Goal: Task Accomplishment & Management: Manage account settings

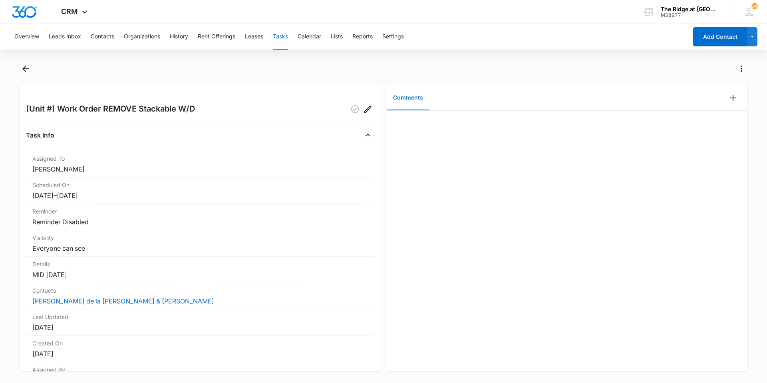
click at [18, 81] on main "(Unit #) Work Order REMOVE Stackable W/D Task Info Assigned To Ricardo Marin Sc…" at bounding box center [383, 221] width 767 height 319
click at [28, 66] on icon "Back" at bounding box center [26, 69] width 10 height 10
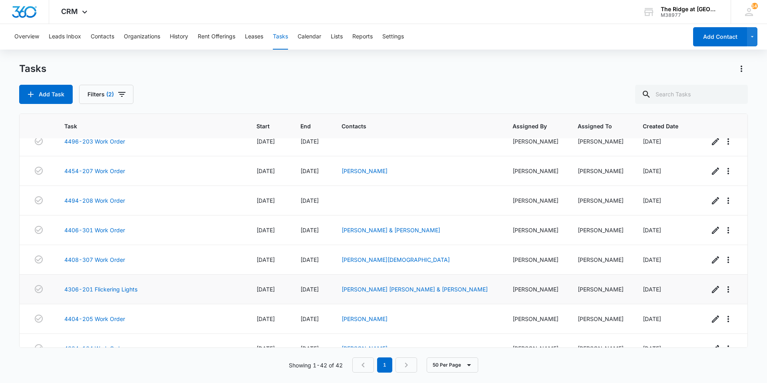
scroll to position [1033, 0]
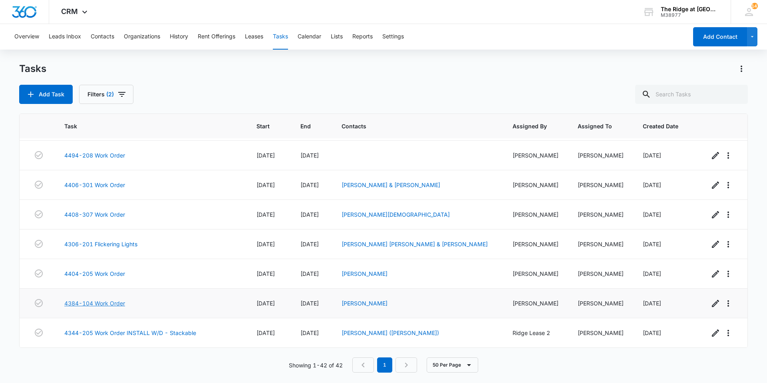
click at [100, 301] on link "4384-104 Work Order" at bounding box center [94, 303] width 61 height 8
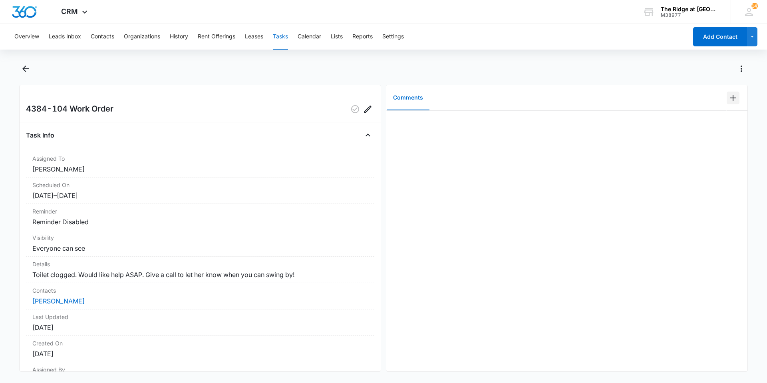
click at [730, 98] on icon "Add Comment" at bounding box center [733, 98] width 6 height 6
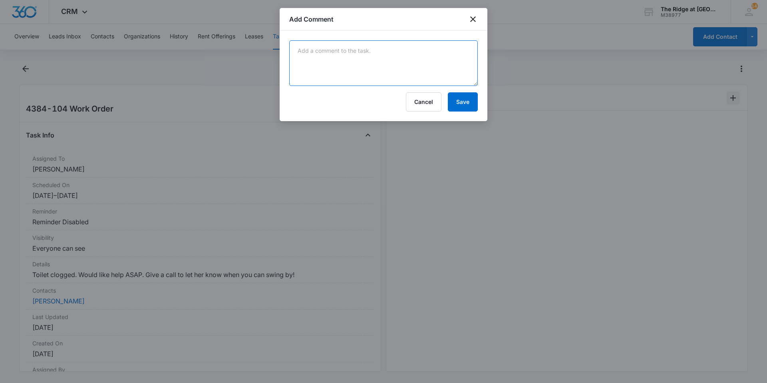
click at [420, 78] on textarea at bounding box center [383, 63] width 189 height 46
type textarea "toilet unclogged"
click at [460, 106] on button "Save" at bounding box center [463, 101] width 30 height 19
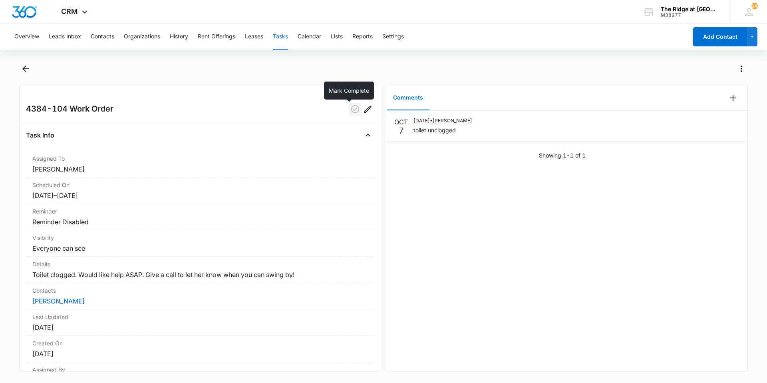
click at [350, 112] on icon "button" at bounding box center [355, 109] width 10 height 10
click at [22, 73] on icon "Back" at bounding box center [26, 69] width 10 height 10
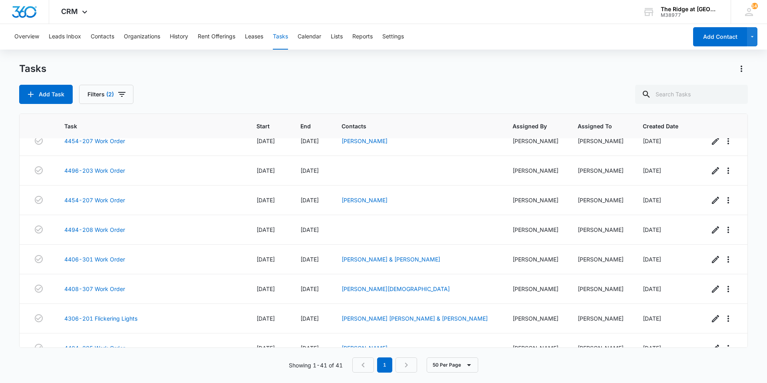
scroll to position [1003, 0]
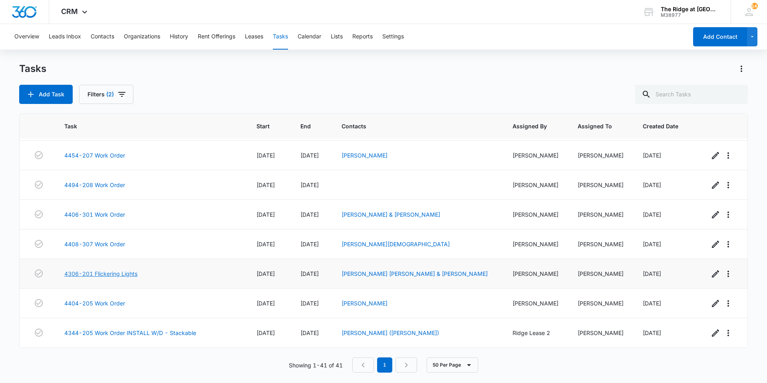
click at [115, 275] on link "4306-201 Flickering Lights" at bounding box center [100, 273] width 73 height 8
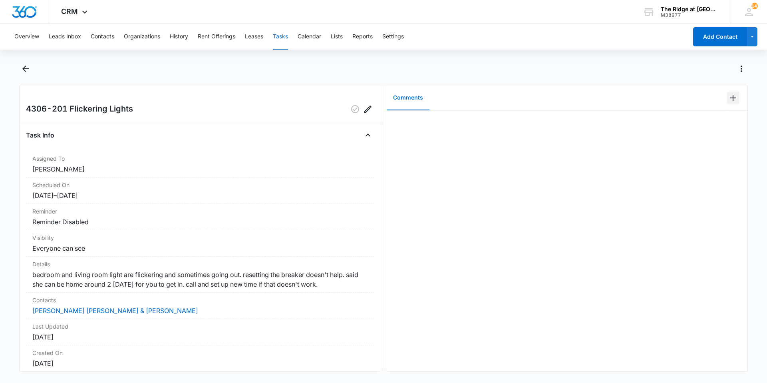
click at [733, 97] on button "Add Comment" at bounding box center [733, 98] width 13 height 13
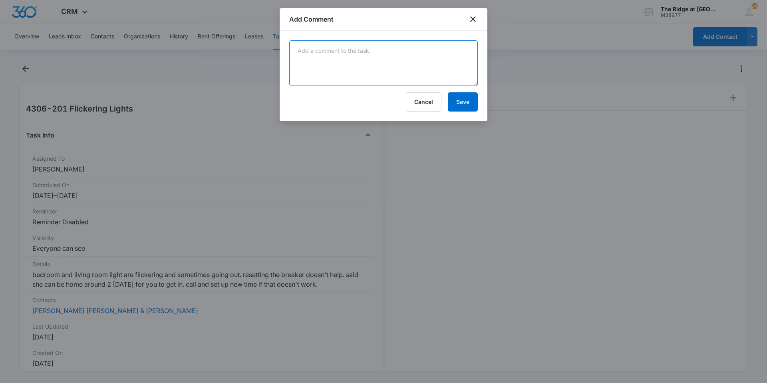
click at [463, 77] on textarea at bounding box center [383, 63] width 189 height 46
type textarea "replaced light bulbs that were burning out"
click at [461, 109] on button "Save" at bounding box center [463, 101] width 30 height 19
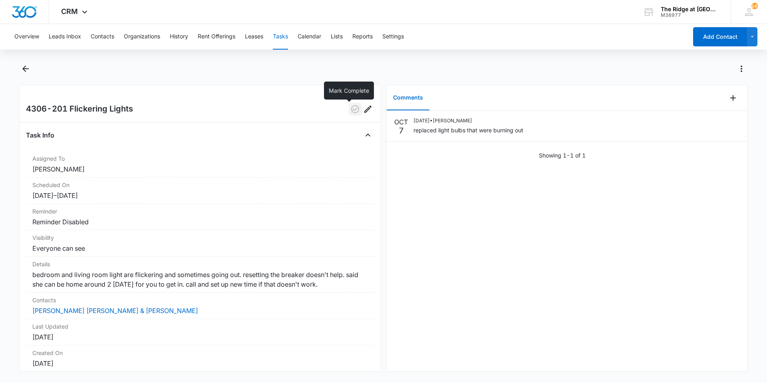
click at [350, 112] on icon "button" at bounding box center [355, 109] width 10 height 10
click at [18, 68] on main "4306-201 Flickering Lights Task Info Assigned To Ricardo Marin Scheduled On 10/…" at bounding box center [383, 221] width 767 height 319
click at [32, 70] on div at bounding box center [383, 73] width 729 height 22
click at [28, 70] on icon "Back" at bounding box center [26, 69] width 10 height 10
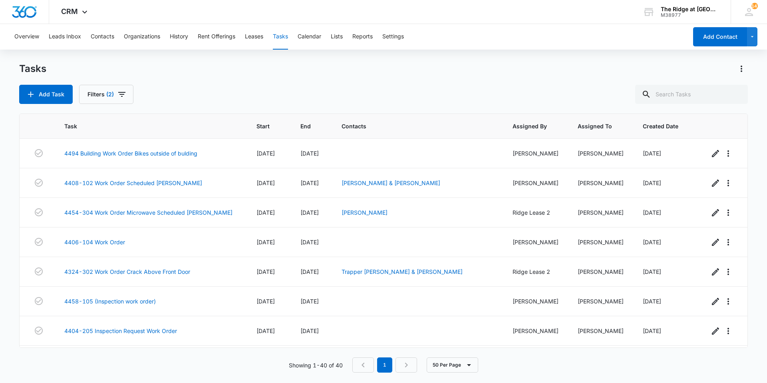
drag, startPoint x: 33, startPoint y: 79, endPoint x: 185, endPoint y: 84, distance: 151.9
click at [185, 84] on div "Tasks Add Task Filters (2)" at bounding box center [383, 83] width 729 height 42
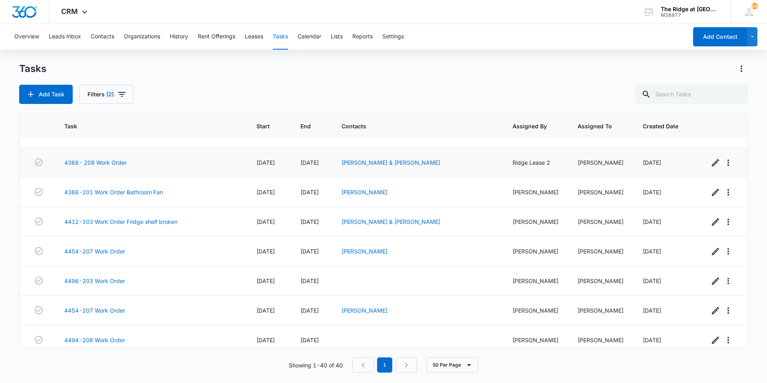
scroll to position [974, 0]
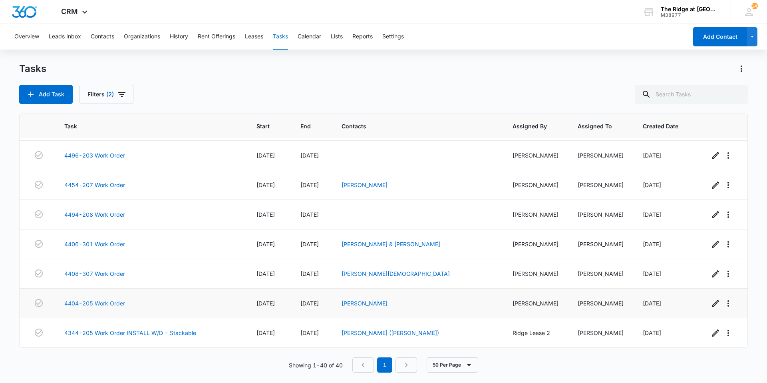
click at [115, 301] on link "4404-205 Work Order" at bounding box center [94, 303] width 61 height 8
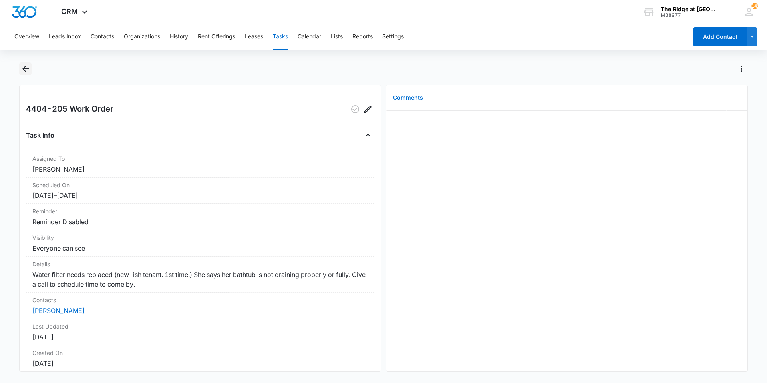
click at [23, 62] on button "Back" at bounding box center [25, 68] width 12 height 13
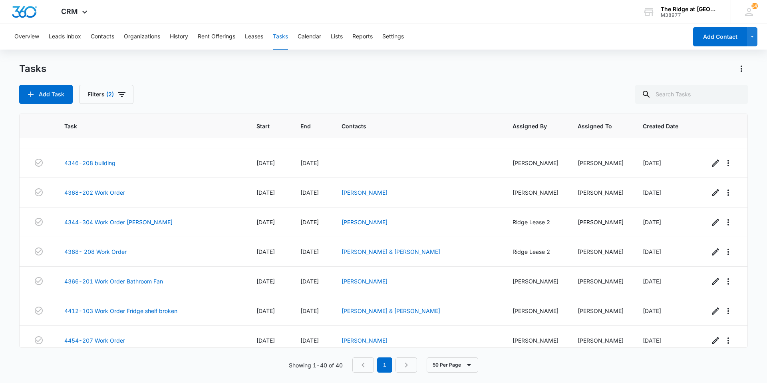
scroll to position [974, 0]
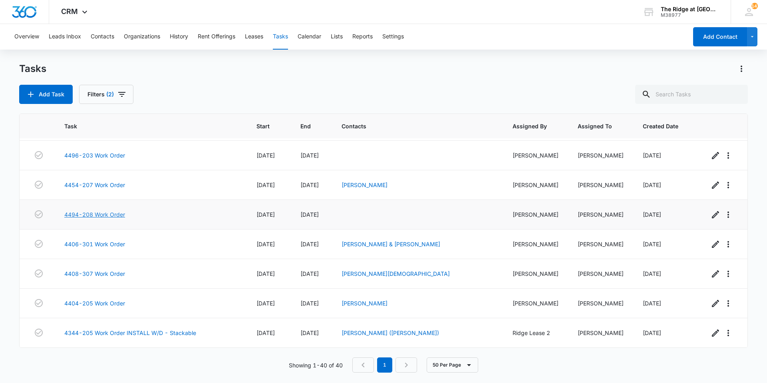
click at [105, 215] on link "4494-208 Work Order" at bounding box center [94, 214] width 61 height 8
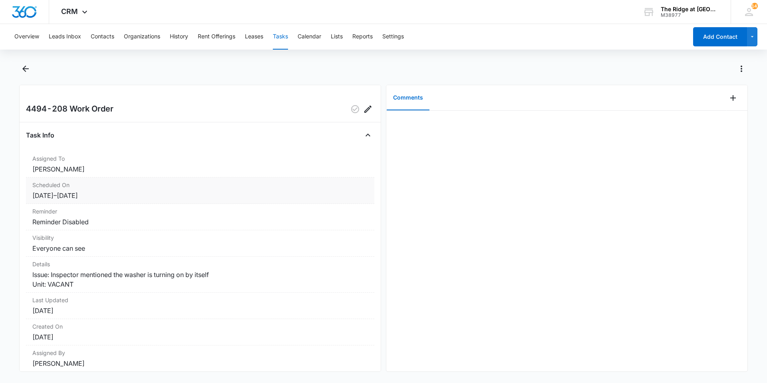
scroll to position [29, 0]
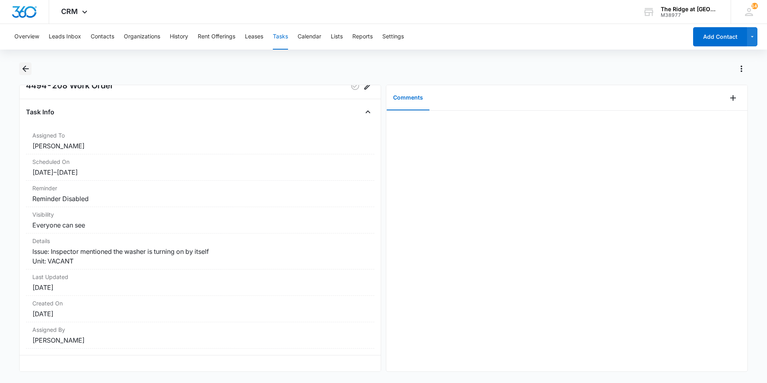
click at [27, 66] on icon "Back" at bounding box center [26, 69] width 10 height 10
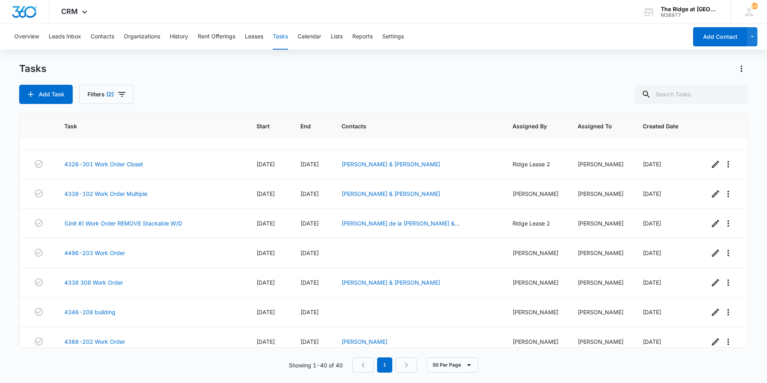
scroll to position [534, 0]
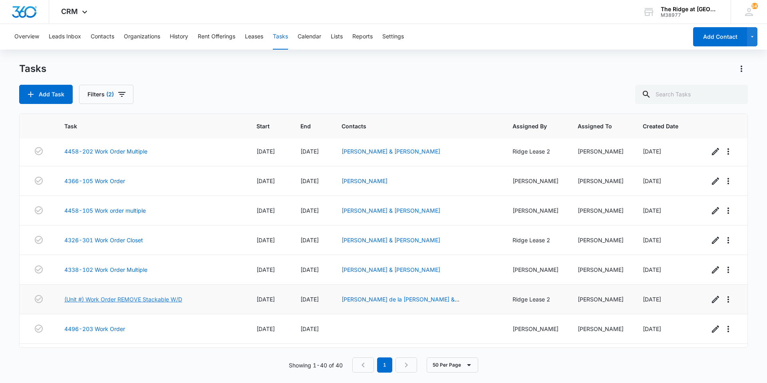
click at [150, 299] on link "(Unit #) Work Order REMOVE Stackable W/D" at bounding box center [123, 299] width 118 height 8
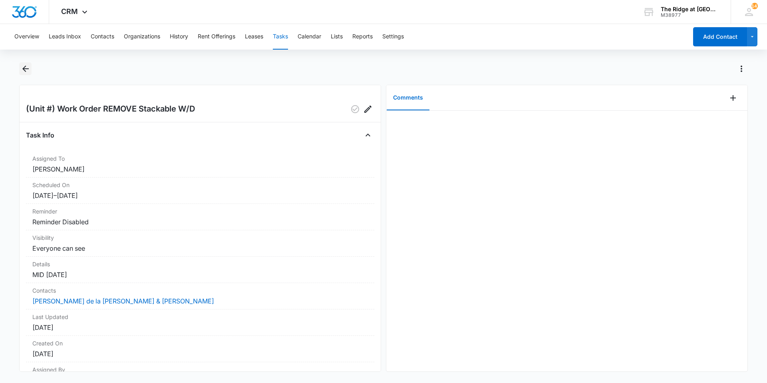
click at [22, 66] on icon "Back" at bounding box center [26, 69] width 10 height 10
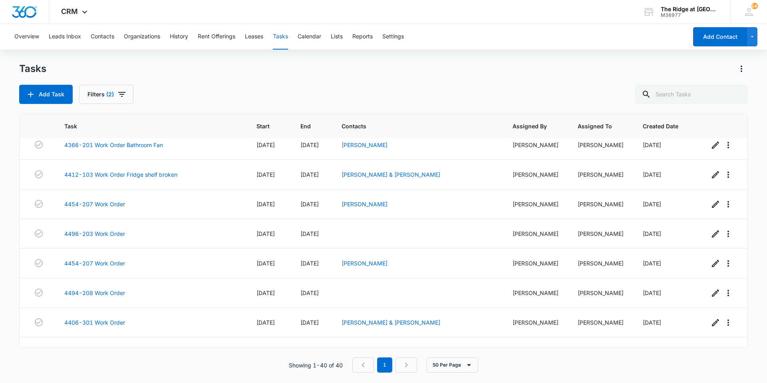
scroll to position [974, 0]
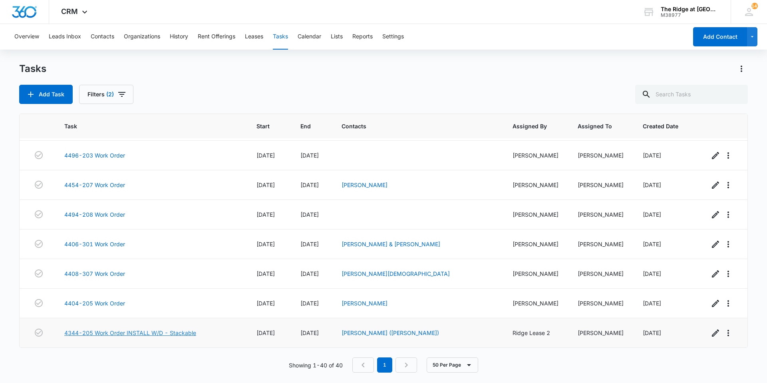
click at [128, 333] on link "4344-205 Work Order INSTALL W/D - Stackable" at bounding box center [130, 332] width 132 height 8
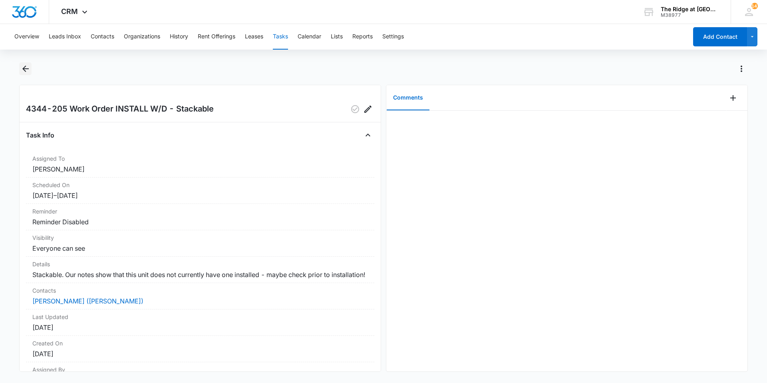
click at [31, 70] on button "Back" at bounding box center [25, 68] width 12 height 13
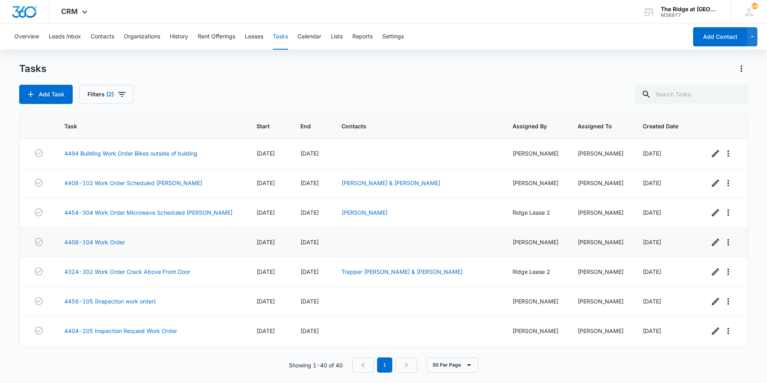
scroll to position [40, 0]
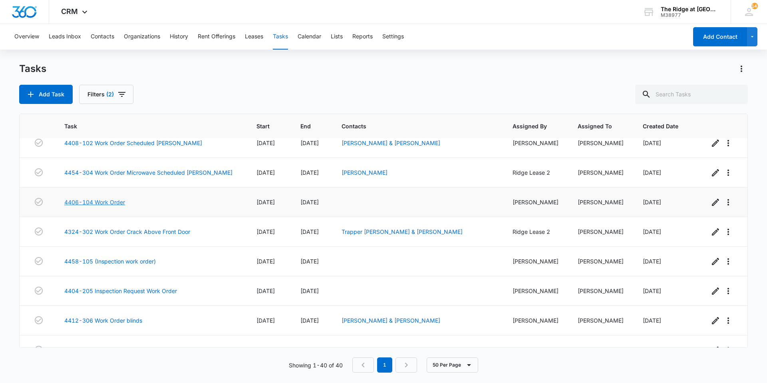
click at [119, 204] on link "4406-104 Work Order" at bounding box center [94, 202] width 61 height 8
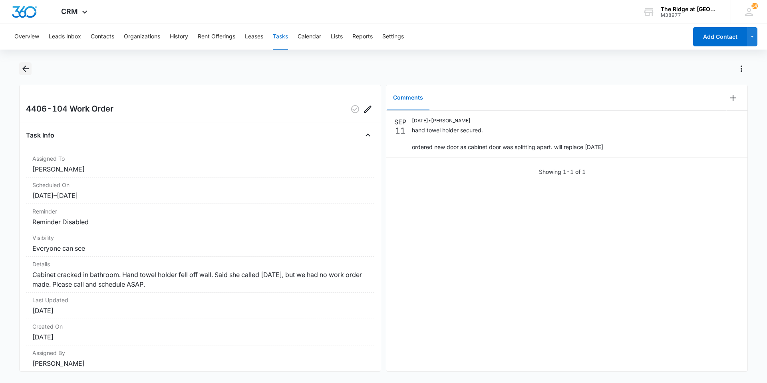
click at [32, 69] on button "Back" at bounding box center [25, 68] width 12 height 13
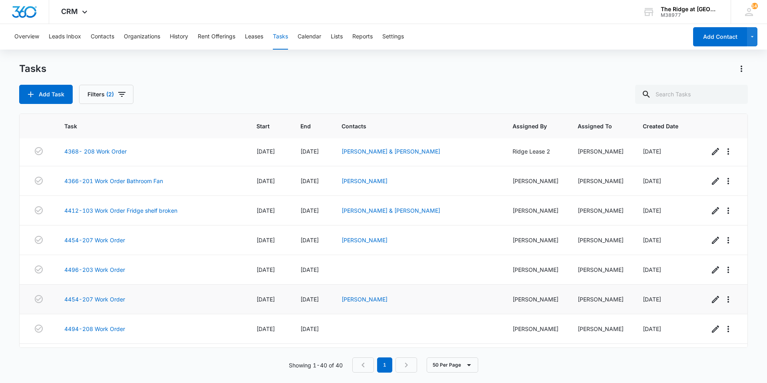
scroll to position [879, 0]
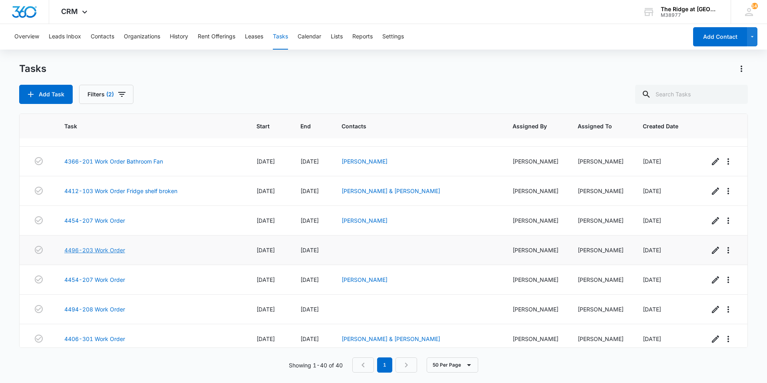
click at [111, 252] on link "4496-203 Work Order" at bounding box center [94, 250] width 61 height 8
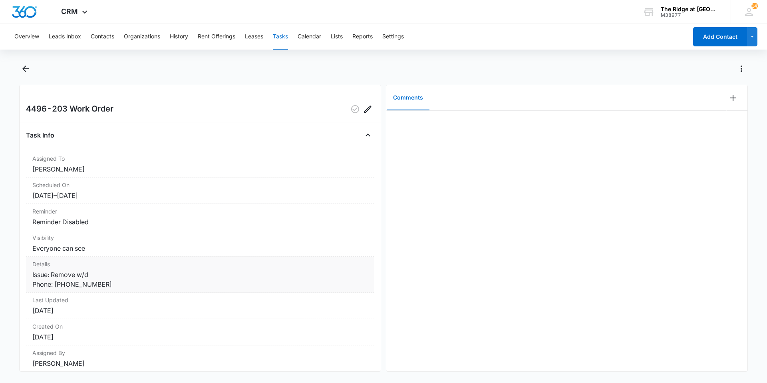
click at [88, 263] on dt "Details" at bounding box center [200, 264] width 336 height 8
click at [29, 69] on icon "Back" at bounding box center [26, 69] width 10 height 10
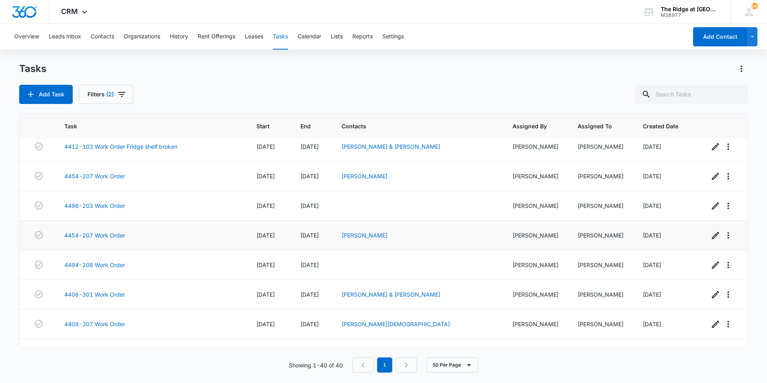
scroll to position [974, 0]
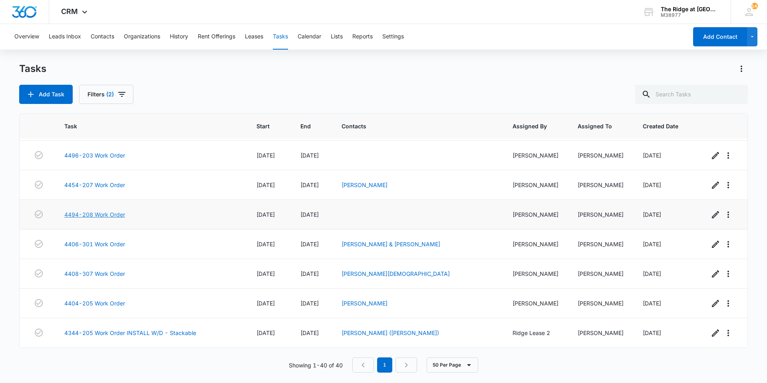
click at [112, 217] on link "4494-208 Work Order" at bounding box center [94, 214] width 61 height 8
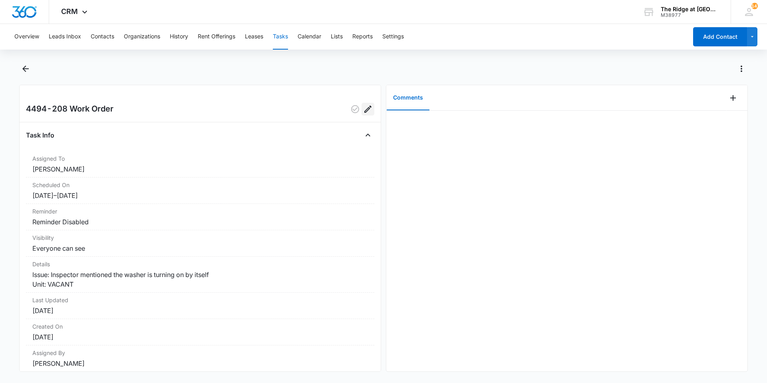
click at [364, 110] on icon "Edit" at bounding box center [367, 108] width 7 height 7
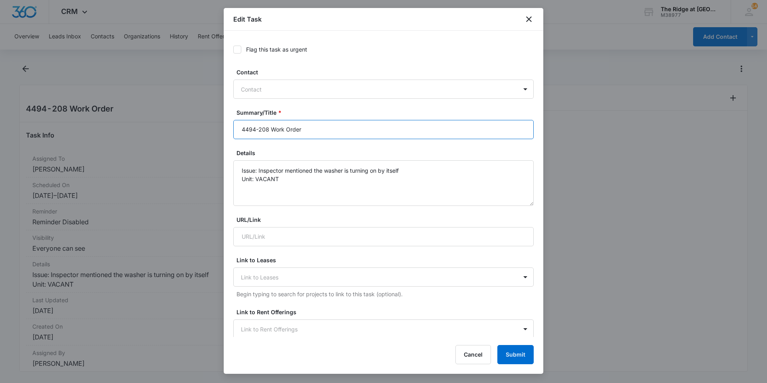
click at [330, 121] on input "4494-208 Work Order" at bounding box center [383, 129] width 301 height 19
type input "4494-208 Work Order washer running vacant"
click at [514, 350] on button "Submit" at bounding box center [516, 354] width 36 height 19
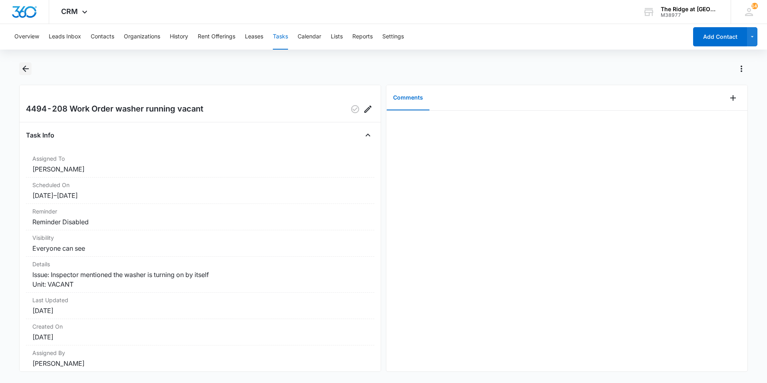
click at [25, 69] on icon "Back" at bounding box center [25, 69] width 6 height 6
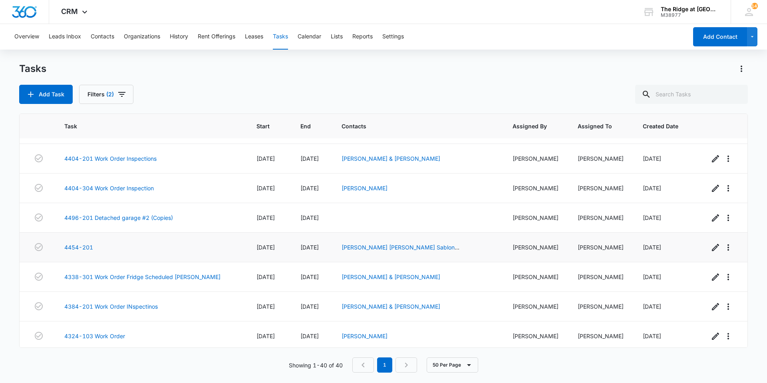
scroll to position [280, 0]
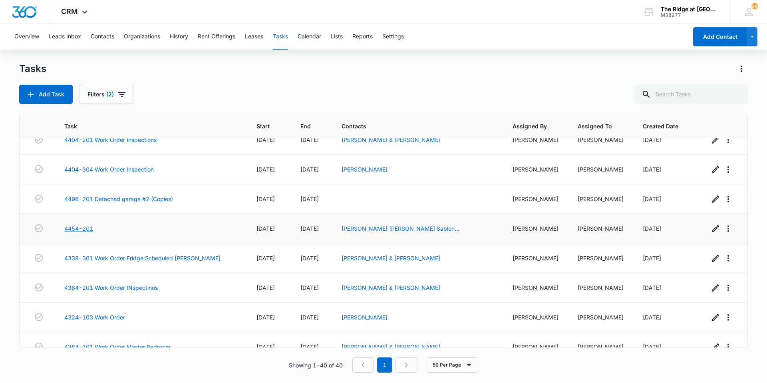
click at [69, 230] on link "4454-201" at bounding box center [78, 228] width 29 height 8
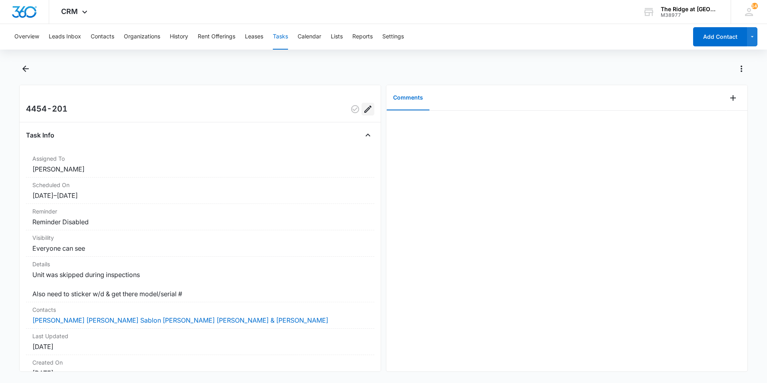
click at [363, 113] on icon "Edit" at bounding box center [368, 109] width 10 height 10
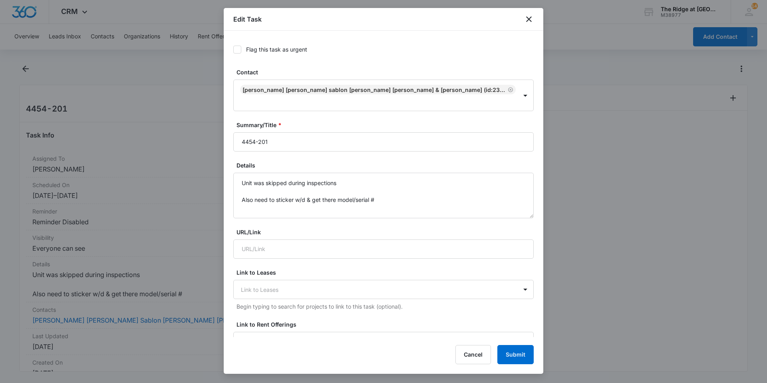
drag, startPoint x: 335, startPoint y: 156, endPoint x: 332, endPoint y: 153, distance: 4.2
click at [334, 156] on form "Flag this task as urgent Contact [PERSON_NAME] [PERSON_NAME] Sablon [PERSON_NAM…" at bounding box center [383, 380] width 301 height 681
click at [332, 142] on input "4454-201" at bounding box center [383, 141] width 301 height 19
type input "4454-201 inspection"
click at [528, 362] on button "Submit" at bounding box center [516, 354] width 36 height 19
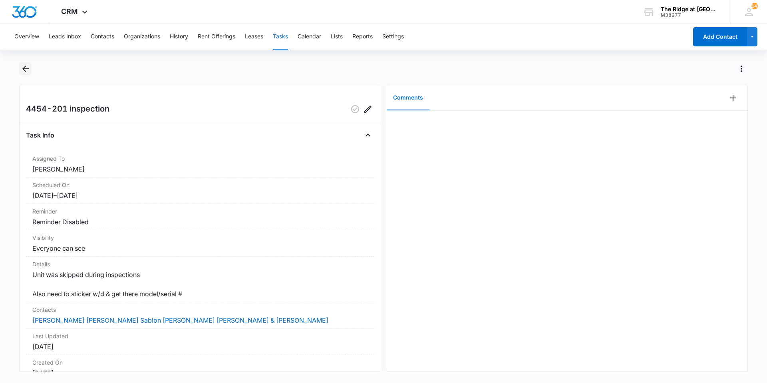
click at [29, 67] on icon "Back" at bounding box center [26, 69] width 10 height 10
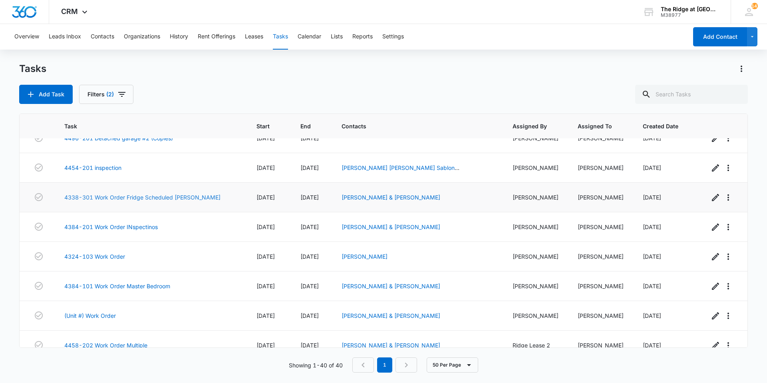
scroll to position [360, 0]
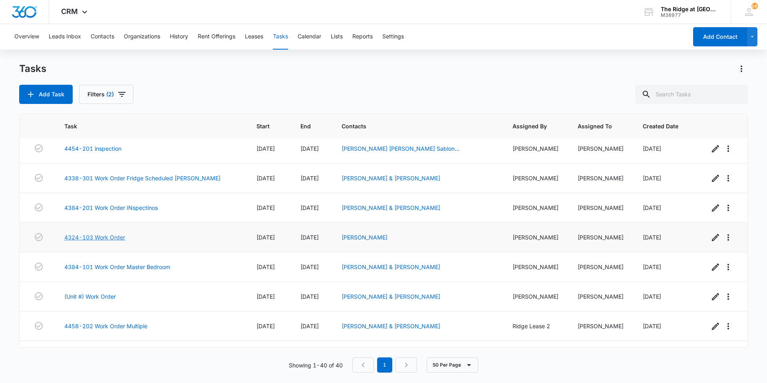
click at [117, 238] on link "4324-103 Work Order" at bounding box center [94, 237] width 61 height 8
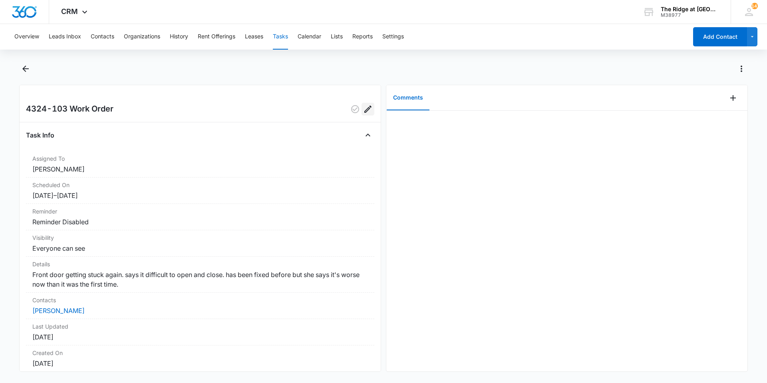
click at [363, 113] on icon "Edit" at bounding box center [368, 109] width 10 height 10
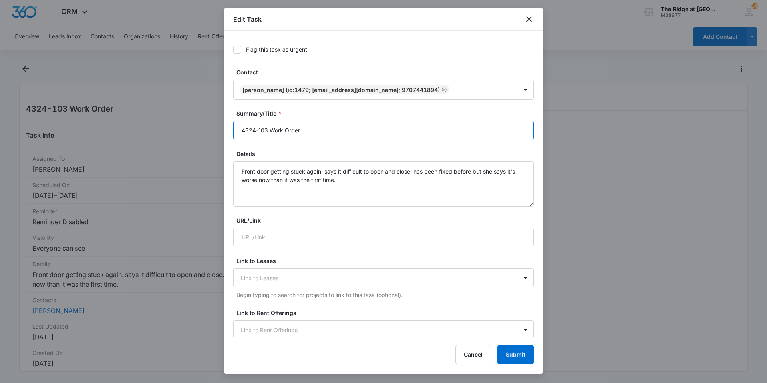
click at [316, 123] on input "4324-103 Work Order" at bounding box center [383, 130] width 301 height 19
type input "4324-103 Work Order Door"
click at [508, 356] on button "Submit" at bounding box center [516, 354] width 36 height 19
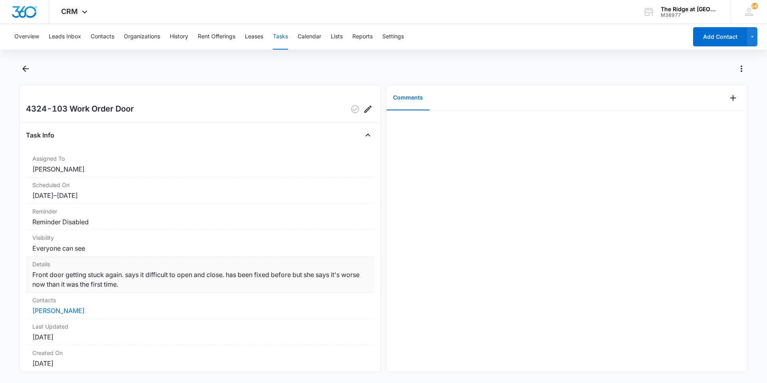
click at [300, 282] on dd "Front door getting stuck again. says it difficult to open and close. has been f…" at bounding box center [200, 279] width 336 height 19
click at [82, 311] on link "[PERSON_NAME]" at bounding box center [58, 311] width 52 height 8
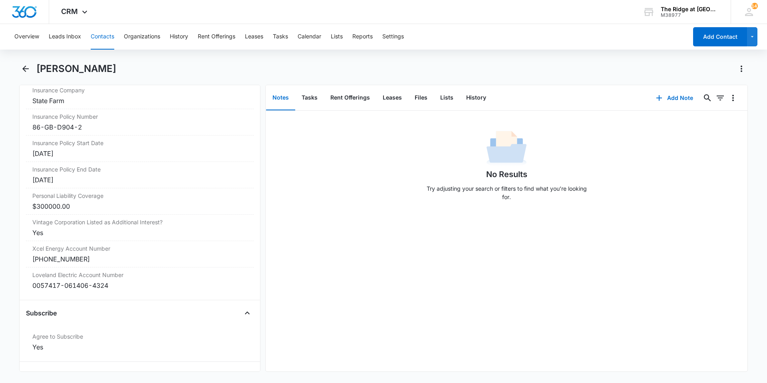
scroll to position [1739, 0]
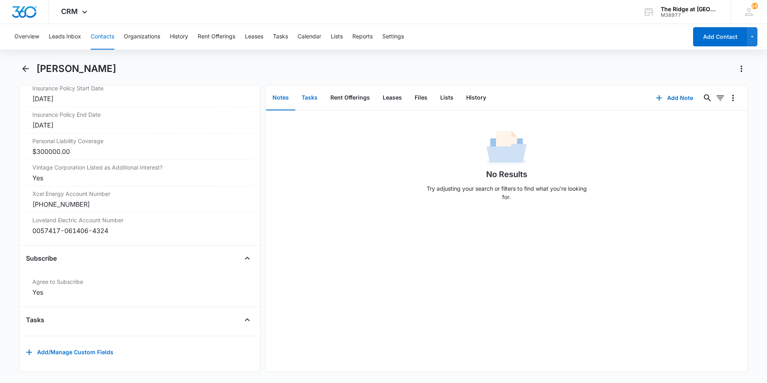
click at [305, 100] on button "Tasks" at bounding box center [309, 98] width 29 height 25
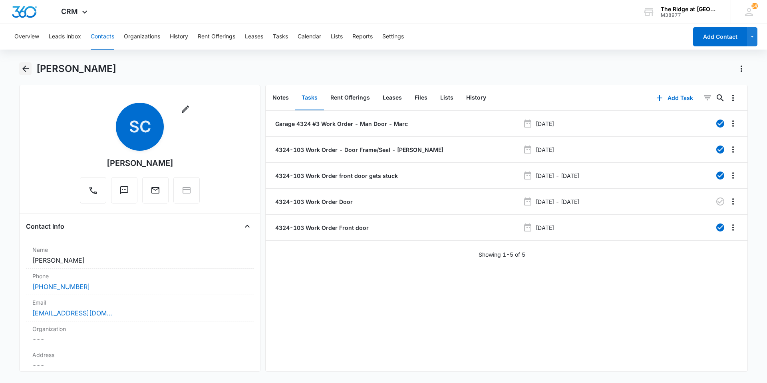
click at [29, 71] on icon "Back" at bounding box center [26, 69] width 10 height 10
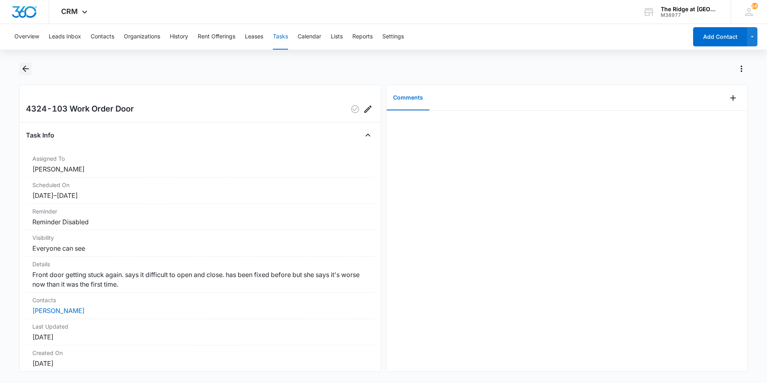
click at [26, 71] on icon "Back" at bounding box center [26, 69] width 10 height 10
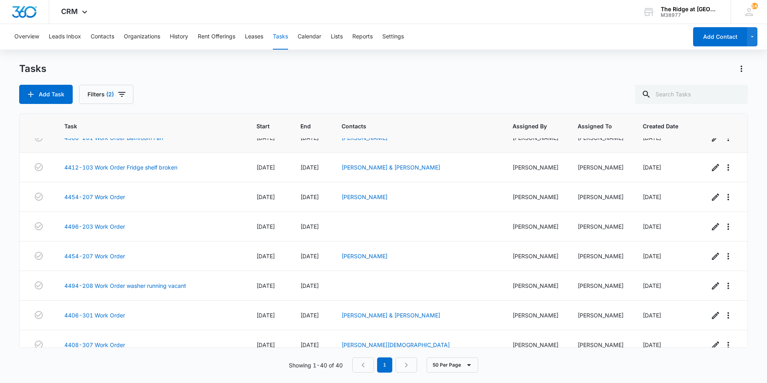
scroll to position [974, 0]
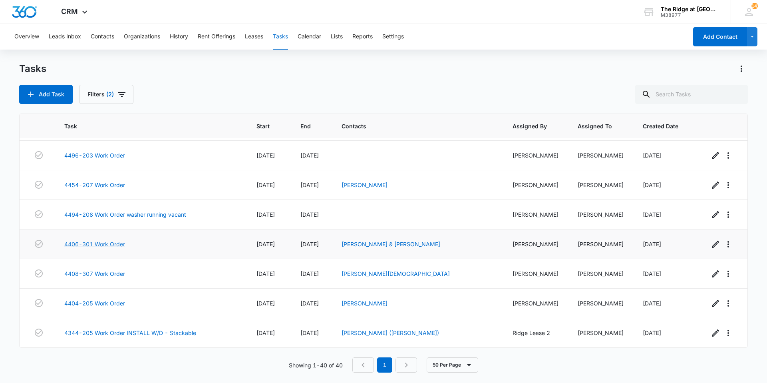
click at [120, 240] on link "4406-301 Work Order" at bounding box center [94, 244] width 61 height 8
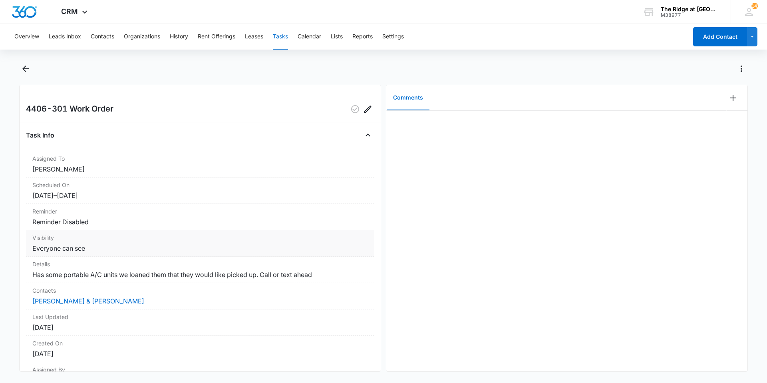
drag, startPoint x: 58, startPoint y: 225, endPoint x: 41, endPoint y: 235, distance: 19.7
drag, startPoint x: 41, startPoint y: 235, endPoint x: 54, endPoint y: 298, distance: 64.4
click at [54, 298] on link "[PERSON_NAME] & [PERSON_NAME]" at bounding box center [88, 301] width 112 height 8
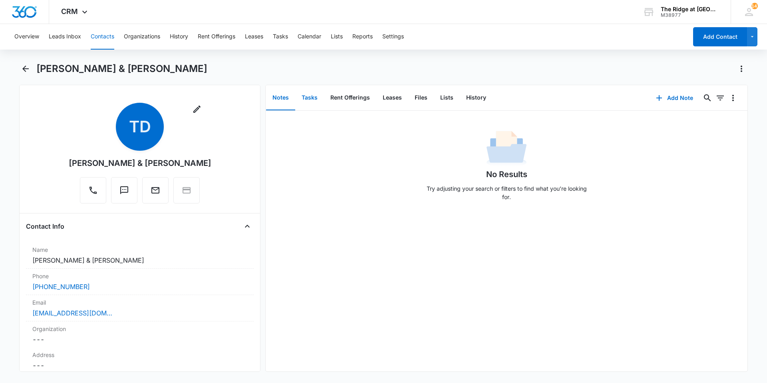
click at [318, 94] on button "Tasks" at bounding box center [309, 98] width 29 height 25
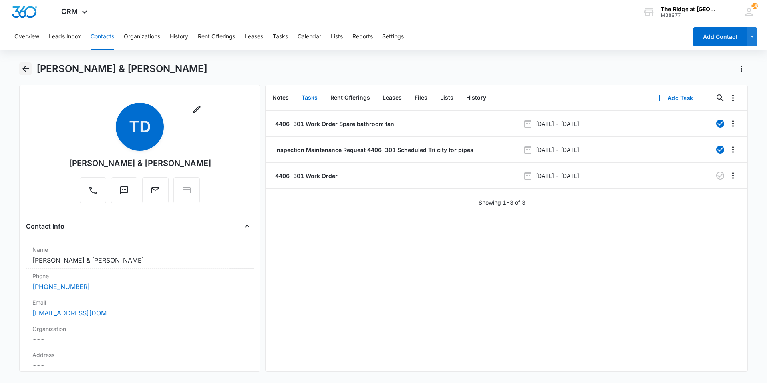
click at [25, 66] on icon "Back" at bounding box center [26, 69] width 10 height 10
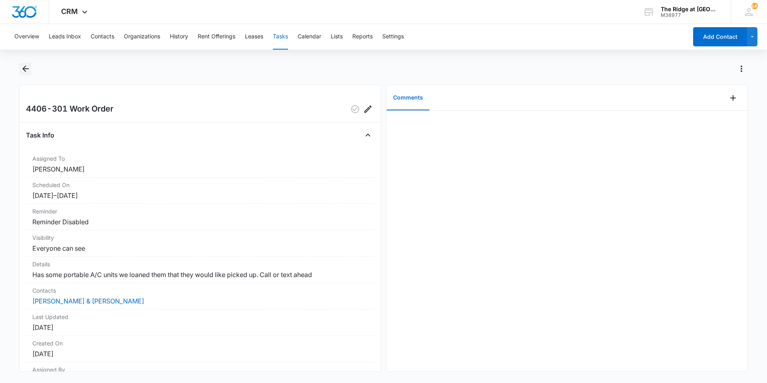
click at [26, 66] on icon "Back" at bounding box center [26, 69] width 10 height 10
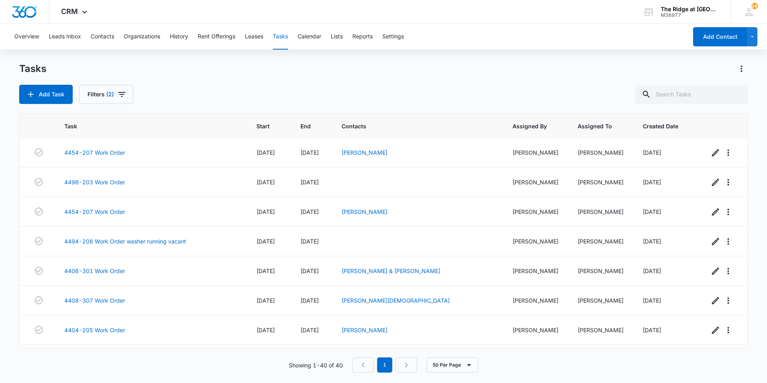
scroll to position [974, 0]
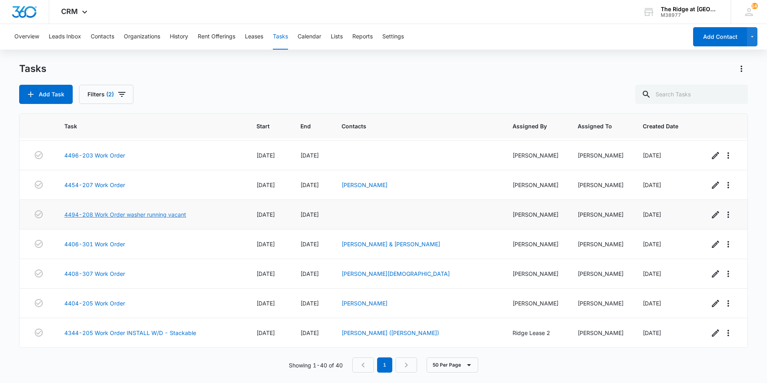
click at [114, 213] on link "4494-208 Work Order washer running vacant" at bounding box center [125, 214] width 122 height 8
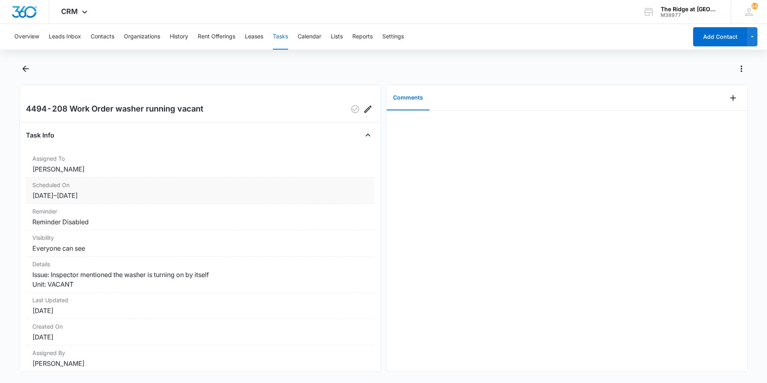
click at [135, 197] on dd "[DATE] – [DATE]" at bounding box center [200, 196] width 336 height 10
click at [19, 68] on button "Back" at bounding box center [25, 68] width 12 height 13
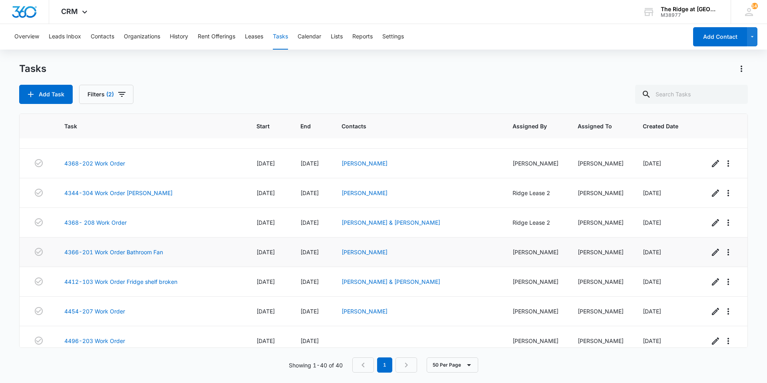
scroll to position [774, 0]
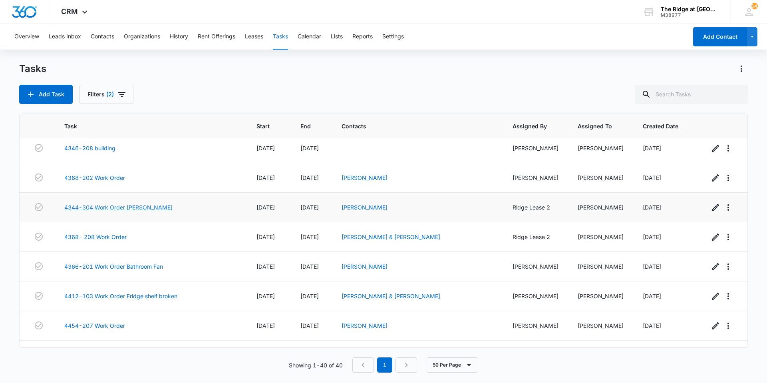
click at [117, 207] on link "4344-304 Work Order [PERSON_NAME]" at bounding box center [118, 207] width 108 height 8
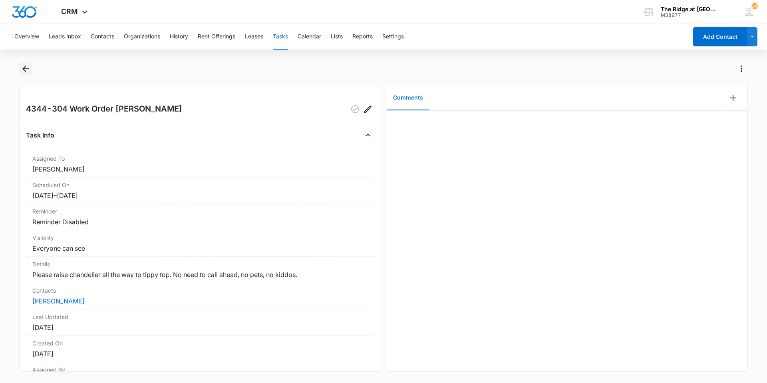
click at [25, 69] on icon "Back" at bounding box center [25, 69] width 6 height 6
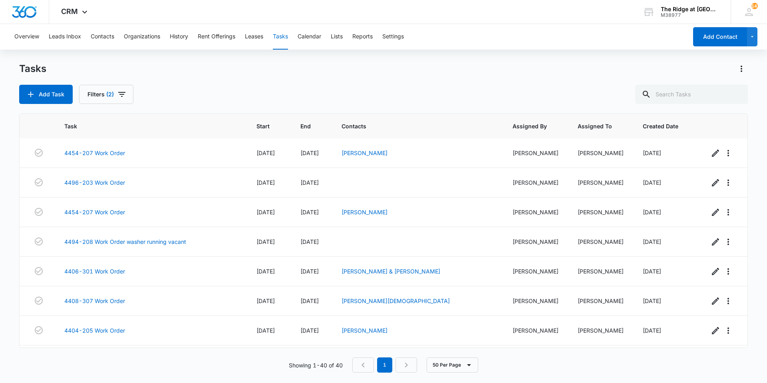
scroll to position [974, 0]
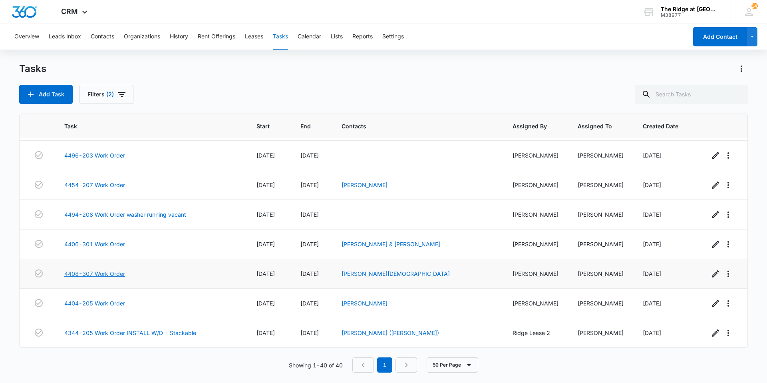
click at [94, 271] on link "4408-307 Work Order" at bounding box center [94, 273] width 61 height 8
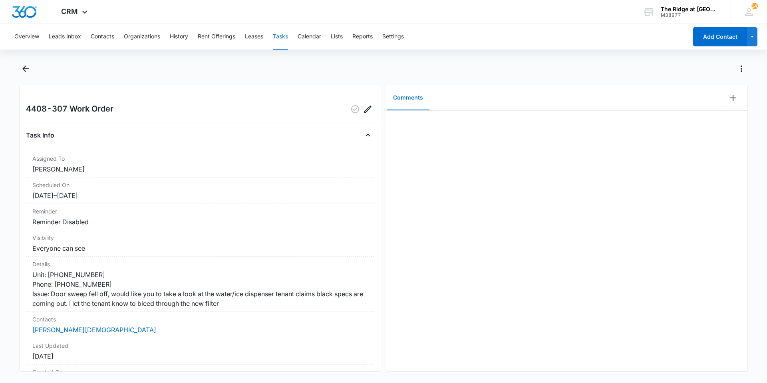
drag, startPoint x: 166, startPoint y: 267, endPoint x: 0, endPoint y: 402, distance: 213.9
drag, startPoint x: 0, startPoint y: 402, endPoint x: 16, endPoint y: 186, distance: 216.4
click at [17, 183] on main "4408-307 Work Order Task Info Assigned To [PERSON_NAME] Scheduled On [DATE] – […" at bounding box center [383, 221] width 767 height 319
click at [26, 78] on div at bounding box center [383, 73] width 729 height 22
click at [30, 74] on button "Back" at bounding box center [25, 68] width 12 height 13
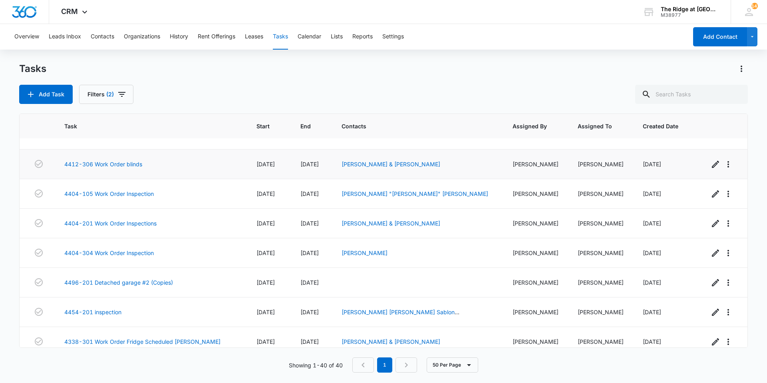
scroll to position [200, 0]
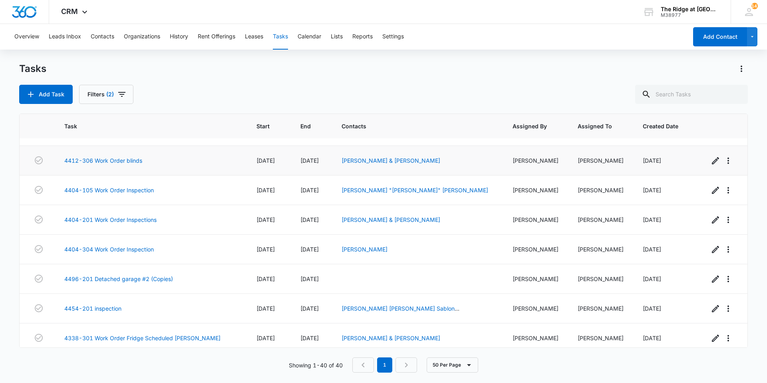
click at [131, 155] on td "4412-306 Work Order blinds" at bounding box center [151, 161] width 192 height 30
click at [131, 159] on link "4412-306 Work Order blinds" at bounding box center [103, 160] width 78 height 8
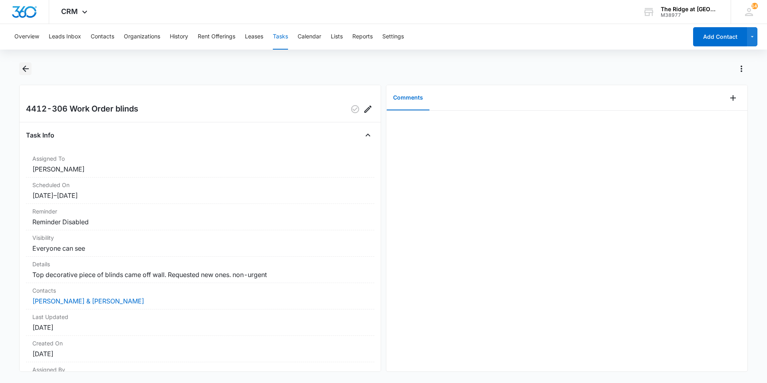
click at [26, 66] on icon "Back" at bounding box center [25, 69] width 6 height 6
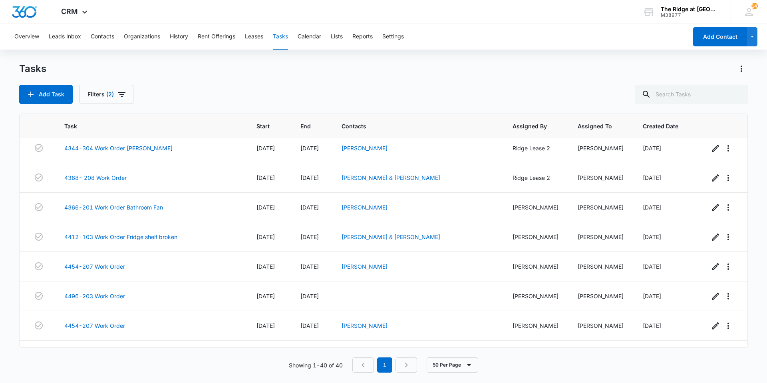
scroll to position [839, 0]
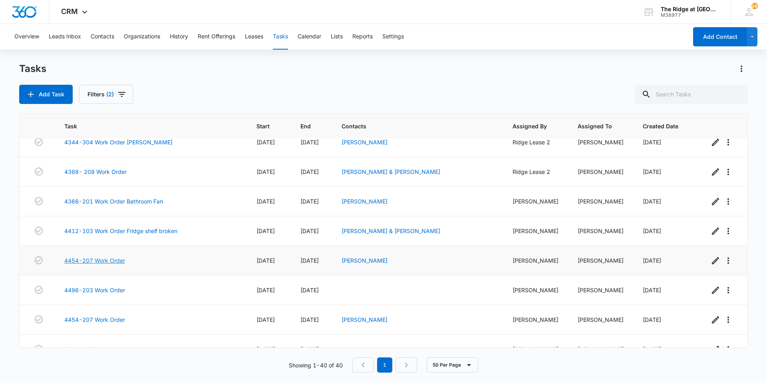
click at [111, 261] on link "4454-207 Work Order" at bounding box center [94, 260] width 61 height 8
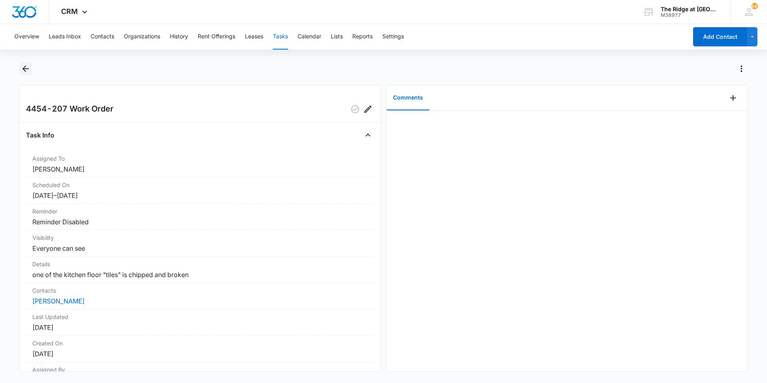
click at [27, 72] on icon "Back" at bounding box center [26, 69] width 10 height 10
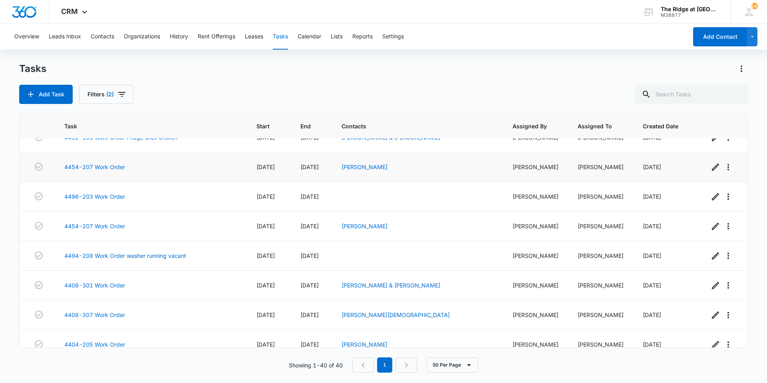
scroll to position [894, 0]
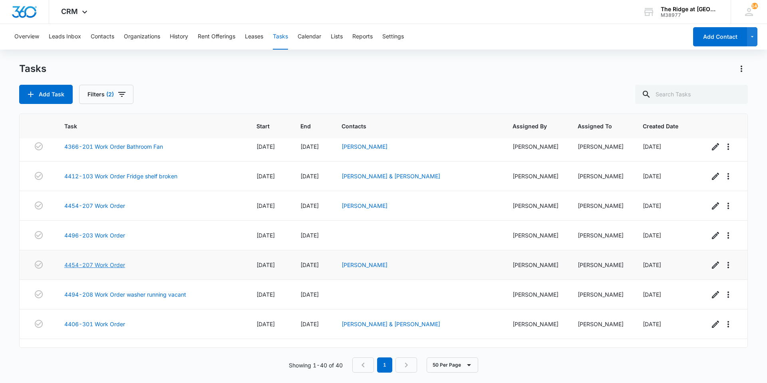
click at [109, 261] on link "4454-207 Work Order" at bounding box center [94, 265] width 61 height 8
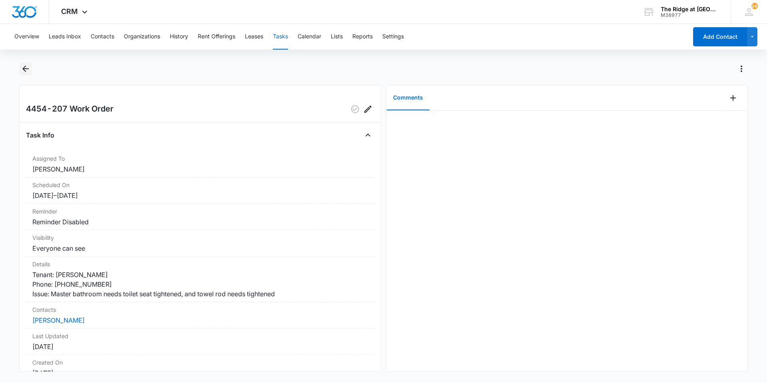
click at [29, 69] on icon "Back" at bounding box center [26, 69] width 10 height 10
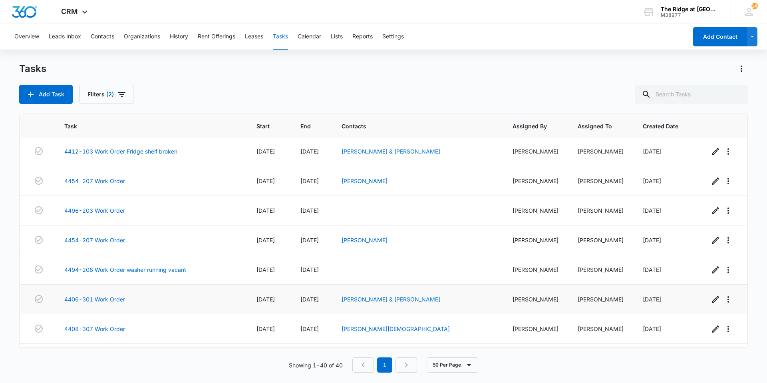
scroll to position [974, 0]
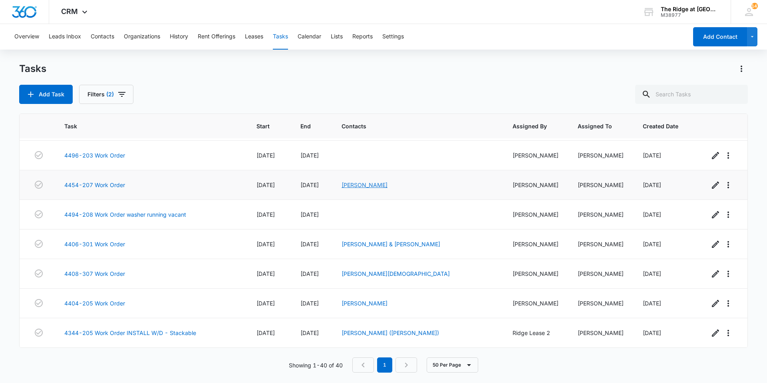
click at [360, 187] on link "Daniela Sopka" at bounding box center [365, 184] width 46 height 7
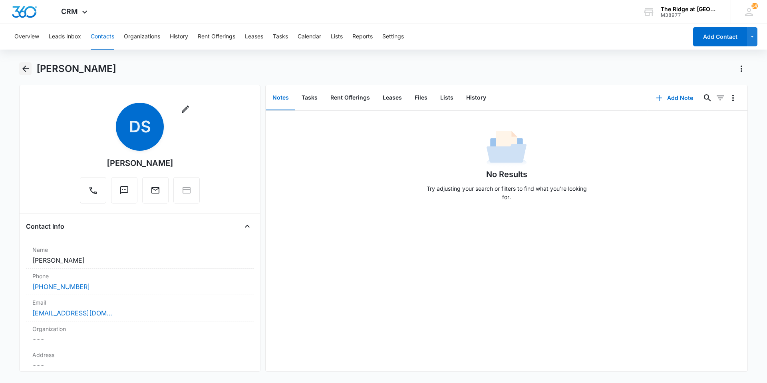
click at [28, 69] on icon "Back" at bounding box center [25, 69] width 6 height 6
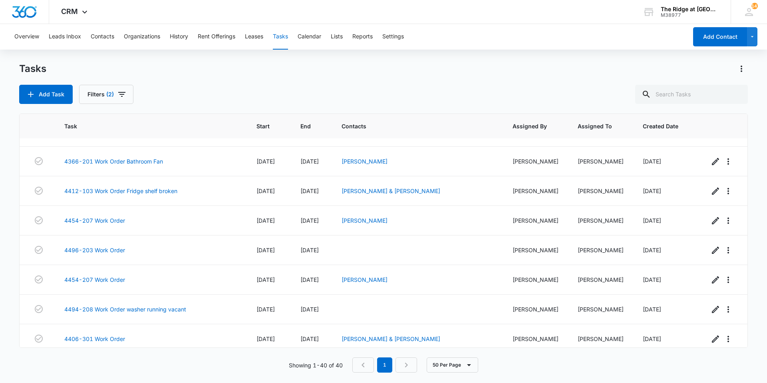
scroll to position [974, 0]
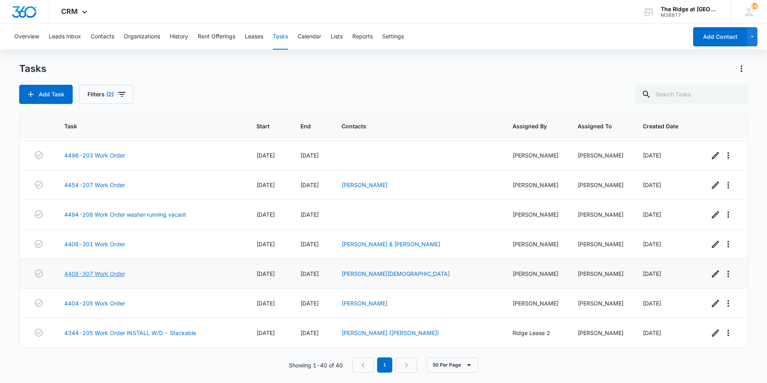
click at [117, 273] on link "4408-307 Work Order" at bounding box center [94, 273] width 61 height 8
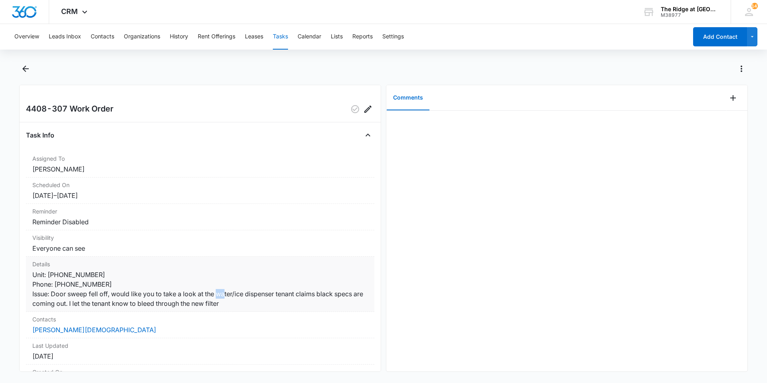
drag, startPoint x: 242, startPoint y: 295, endPoint x: 247, endPoint y: 295, distance: 4.8
click at [247, 295] on dd "Unit: 4408-307 Phone: 970-310-1015 Issue: Door sweep fell off, would like you t…" at bounding box center [200, 289] width 336 height 38
drag, startPoint x: 247, startPoint y: 295, endPoint x: 243, endPoint y: 302, distance: 7.7
click at [243, 302] on dd "Unit: 4408-307 Phone: 970-310-1015 Issue: Door sweep fell off, would like you t…" at bounding box center [200, 289] width 336 height 38
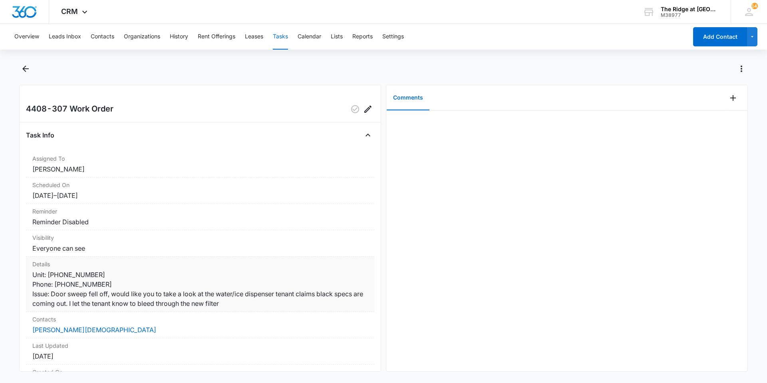
click at [243, 302] on dd "Unit: 4408-307 Phone: 970-310-1015 Issue: Door sweep fell off, would like you t…" at bounding box center [200, 289] width 336 height 38
click at [24, 71] on icon "Back" at bounding box center [26, 69] width 10 height 10
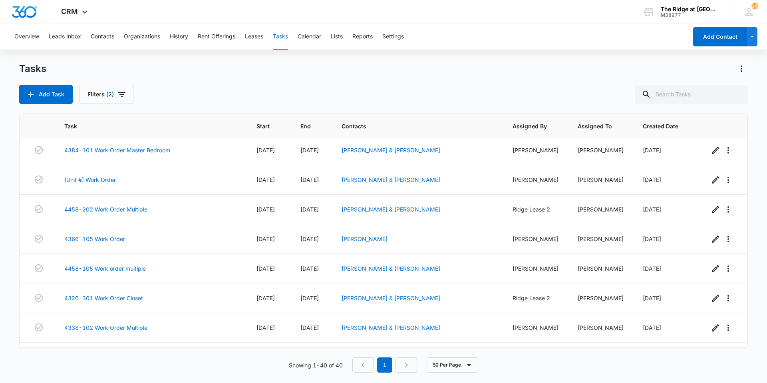
scroll to position [374, 0]
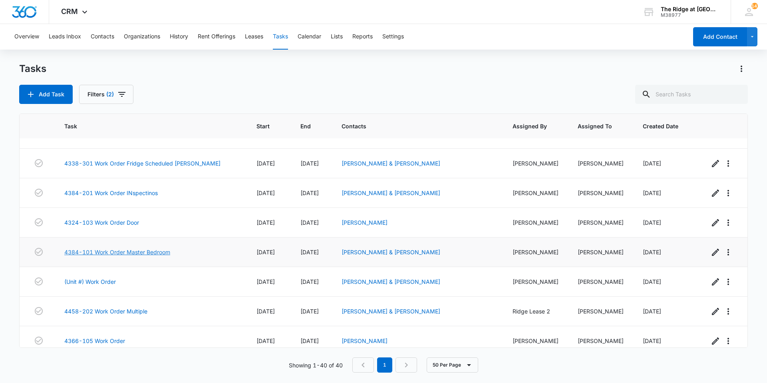
click at [98, 252] on link "4384-101 Work Order Master Bedroom" at bounding box center [117, 252] width 106 height 8
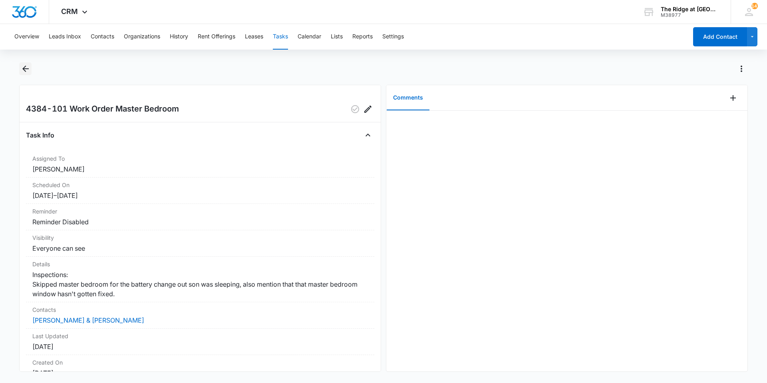
click at [21, 66] on icon "Back" at bounding box center [26, 69] width 10 height 10
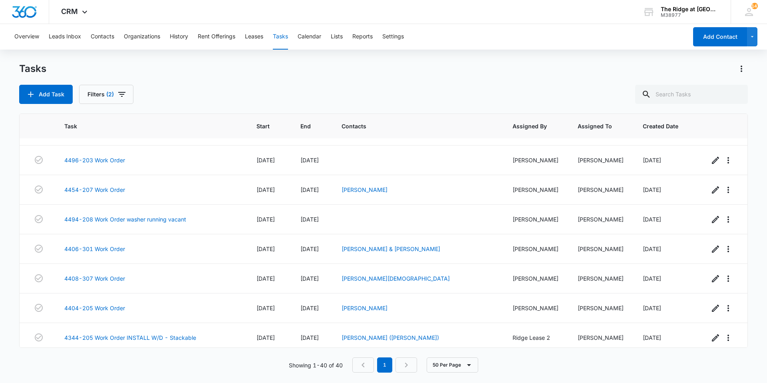
scroll to position [974, 0]
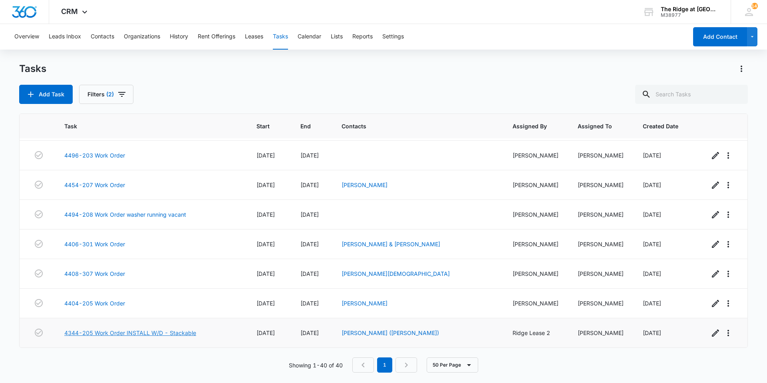
click at [140, 332] on link "4344-205 Work Order INSTALL W/D - Stackable" at bounding box center [130, 332] width 132 height 8
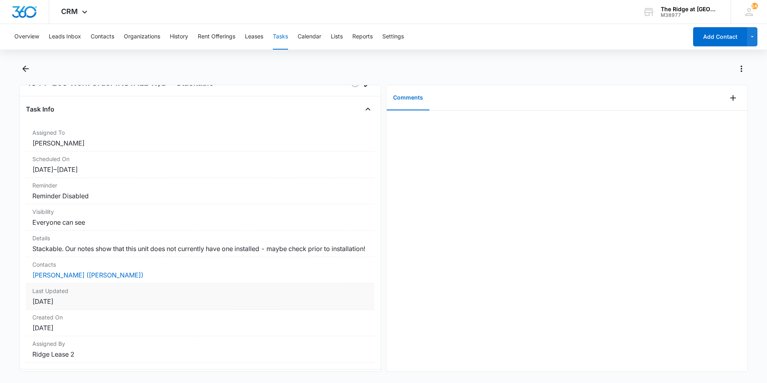
scroll to position [40, 0]
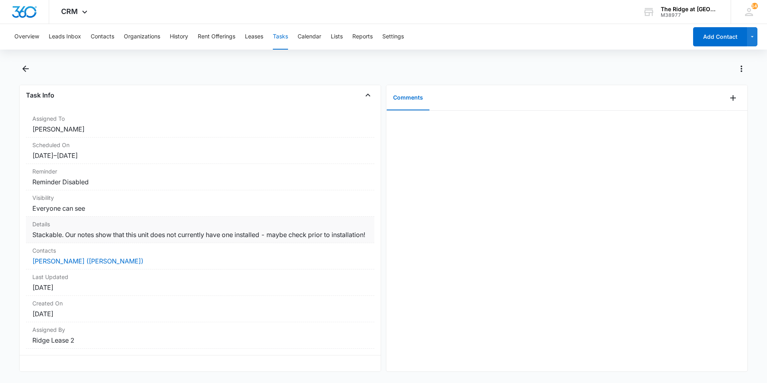
click at [62, 231] on dd "Stackable. Our notes show that this unit does not currently have one installed …" at bounding box center [200, 235] width 336 height 10
click at [64, 235] on dd "Stackable. Our notes show that this unit does not currently have one installed …" at bounding box center [200, 235] width 336 height 10
click at [84, 283] on dd "[DATE]" at bounding box center [200, 288] width 336 height 10
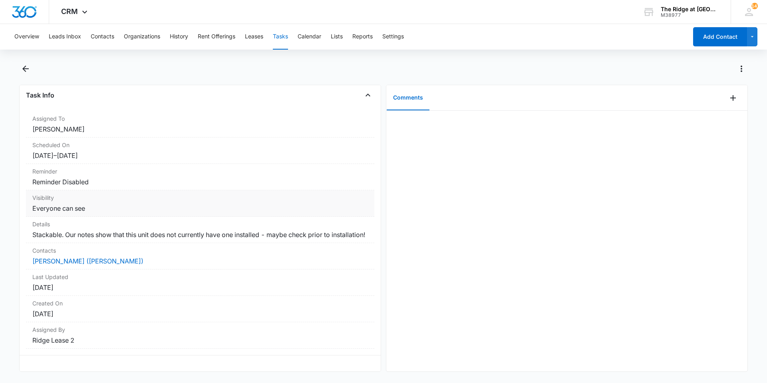
drag, startPoint x: 84, startPoint y: 282, endPoint x: 74, endPoint y: 187, distance: 95.2
click at [78, 217] on div "Details Stackable. Our notes show that this unit does not currently have one in…" at bounding box center [200, 230] width 348 height 26
click at [73, 151] on dd "[DATE] – [DATE]" at bounding box center [200, 156] width 336 height 10
click at [63, 145] on div "Scheduled On [DATE] – [DATE]" at bounding box center [200, 150] width 348 height 26
drag, startPoint x: 49, startPoint y: 141, endPoint x: 44, endPoint y: 141, distance: 4.9
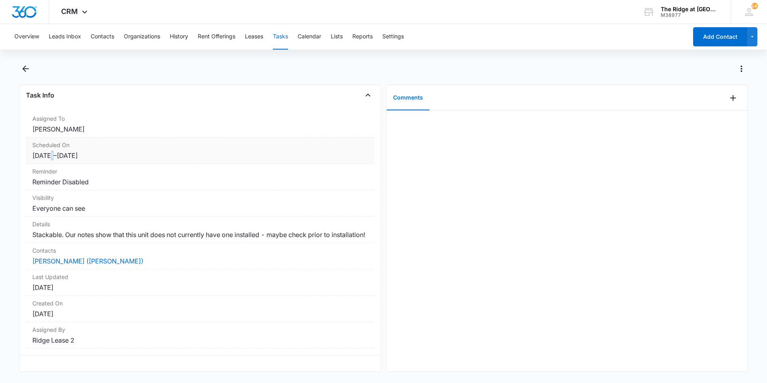
click at [44, 151] on dd "[DATE] – [DATE]" at bounding box center [200, 156] width 336 height 10
click at [42, 151] on dd "[DATE] – [DATE]" at bounding box center [200, 156] width 336 height 10
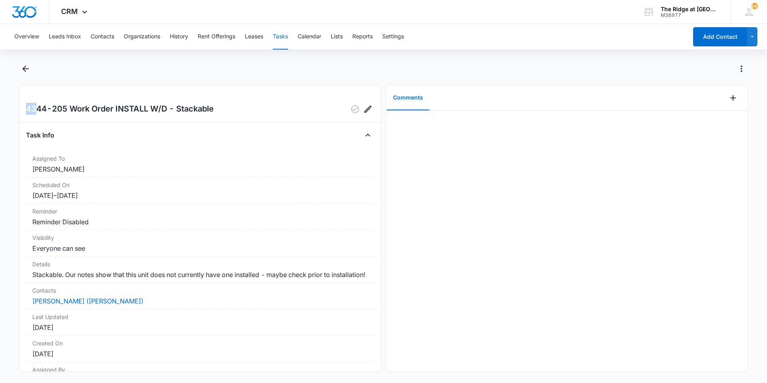
drag, startPoint x: 26, startPoint y: 107, endPoint x: 42, endPoint y: 107, distance: 16.8
click at [42, 107] on div "4344-205 Work Order INSTALL W/D - Stackable Task Info Assigned To [PERSON_NAME]…" at bounding box center [200, 228] width 362 height 287
drag, startPoint x: 42, startPoint y: 107, endPoint x: 3, endPoint y: 77, distance: 49.9
click at [3, 77] on main "4344-205 Work Order INSTALL W/D - Stackable Task Info Assigned To [PERSON_NAME]…" at bounding box center [383, 221] width 767 height 319
